Goal: Task Accomplishment & Management: Manage account settings

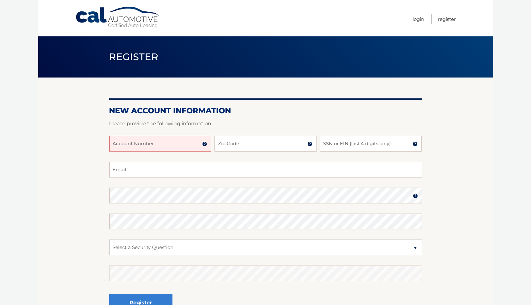
click at [184, 145] on input "Account Number" at bounding box center [160, 144] width 102 height 16
type input "44455984736"
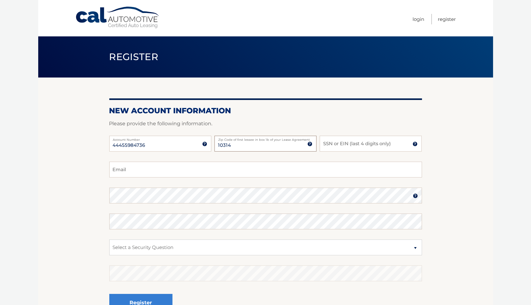
type input "10314"
type input "8336"
type input "jmattera83@aol.com"
click at [313, 242] on select "Select a Security Question What was the name of your elementary school? What is…" at bounding box center [265, 247] width 313 height 16
select select "2"
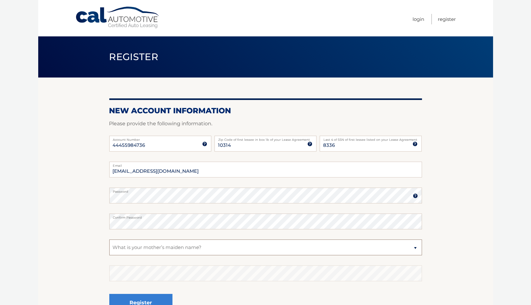
click at [109, 239] on select "Select a Security Question What was the name of your elementary school? What is…" at bounding box center [265, 247] width 313 height 16
click at [143, 298] on button "Register" at bounding box center [140, 302] width 63 height 17
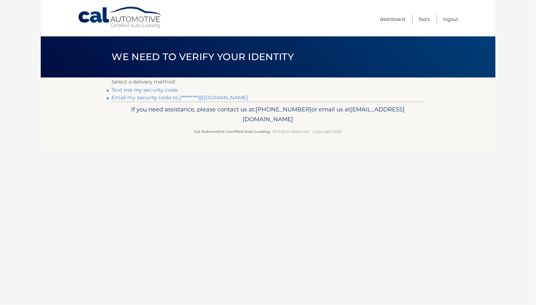
click at [162, 91] on link "Text me my security code" at bounding box center [145, 90] width 66 height 6
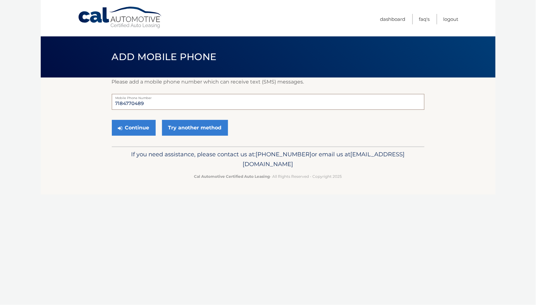
drag, startPoint x: 156, startPoint y: 105, endPoint x: 25, endPoint y: 108, distance: 130.3
click at [25, 108] on body "Cal Automotive Menu Dashboard FAQ's Logout" at bounding box center [268, 152] width 536 height 305
type input "3475386787"
click at [122, 125] on button "Continue" at bounding box center [134, 128] width 44 height 16
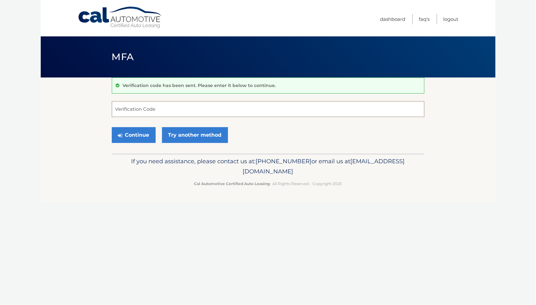
click at [128, 112] on input "Verification Code" at bounding box center [268, 109] width 313 height 16
type input "397808"
click at [112, 127] on button "Continue" at bounding box center [134, 135] width 44 height 16
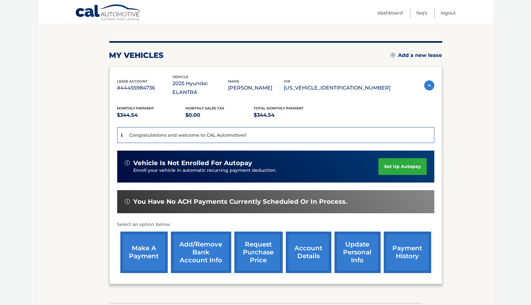
scroll to position [65, 0]
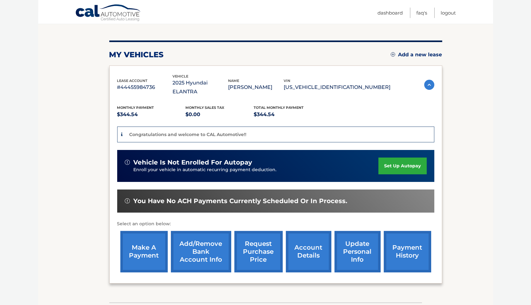
click at [204, 239] on link "Add/Remove bank account info" at bounding box center [201, 251] width 60 height 41
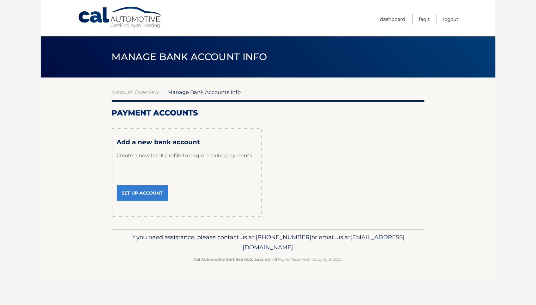
click at [134, 192] on link "Set Up Account" at bounding box center [142, 193] width 51 height 16
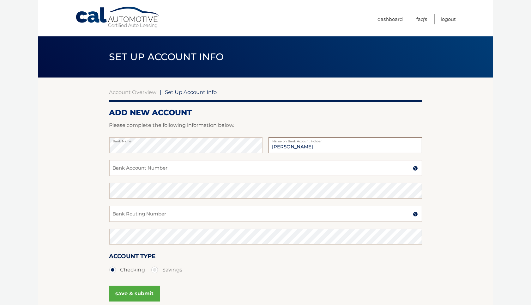
click at [304, 148] on input "John" at bounding box center [345, 145] width 153 height 16
type input "[PERSON_NAME]"
click at [164, 166] on input "Bank Account Number" at bounding box center [265, 168] width 313 height 16
type input "4255912135"
click at [148, 215] on input "Bank Routing Number" at bounding box center [265, 214] width 313 height 16
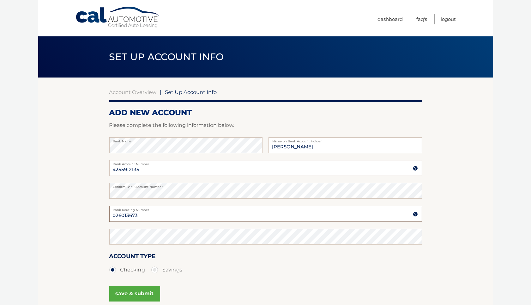
drag, startPoint x: 146, startPoint y: 214, endPoint x: 97, endPoint y: 207, distance: 49.5
click at [97, 207] on section "Account Overview | Set Up Account Info ADD NEW ACCOUNT Please complete the foll…" at bounding box center [265, 197] width 455 height 241
type input "026013673"
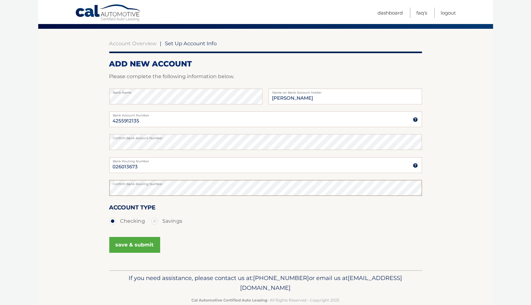
scroll to position [49, 0]
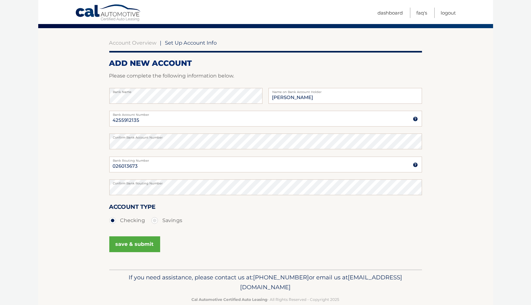
click at [131, 239] on button "save & submit" at bounding box center [134, 244] width 51 height 16
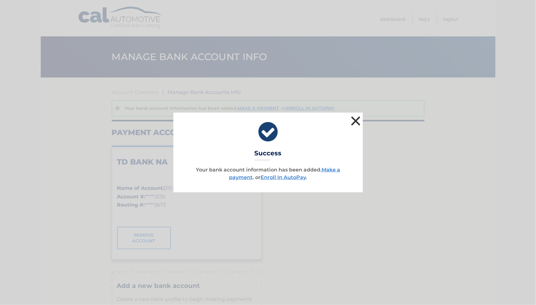
click at [354, 121] on button "×" at bounding box center [356, 120] width 13 height 13
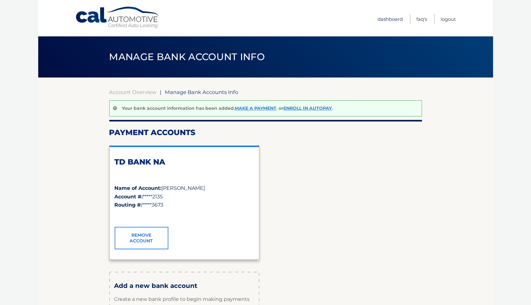
click at [385, 19] on link "Dashboard" at bounding box center [390, 19] width 25 height 10
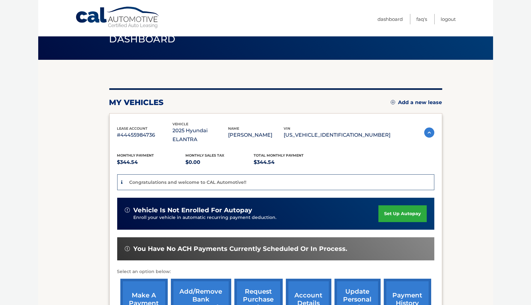
scroll to position [17, 0]
